Goal: Check status

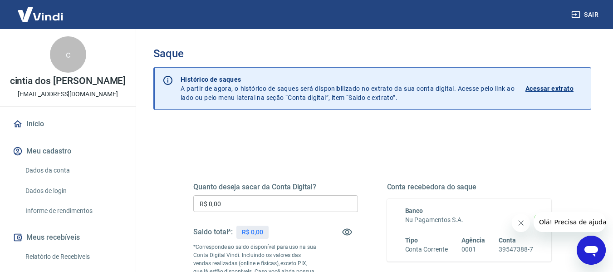
click at [553, 87] on p "Acessar extrato" at bounding box center [550, 88] width 48 height 9
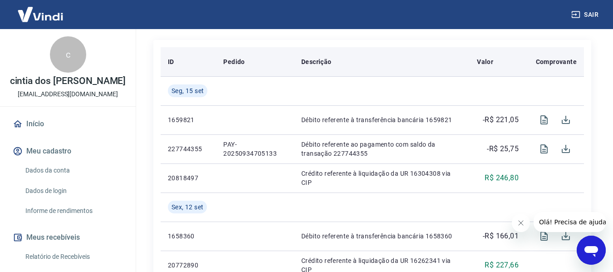
scroll to position [217, 0]
